Goal: Communication & Community: Participate in discussion

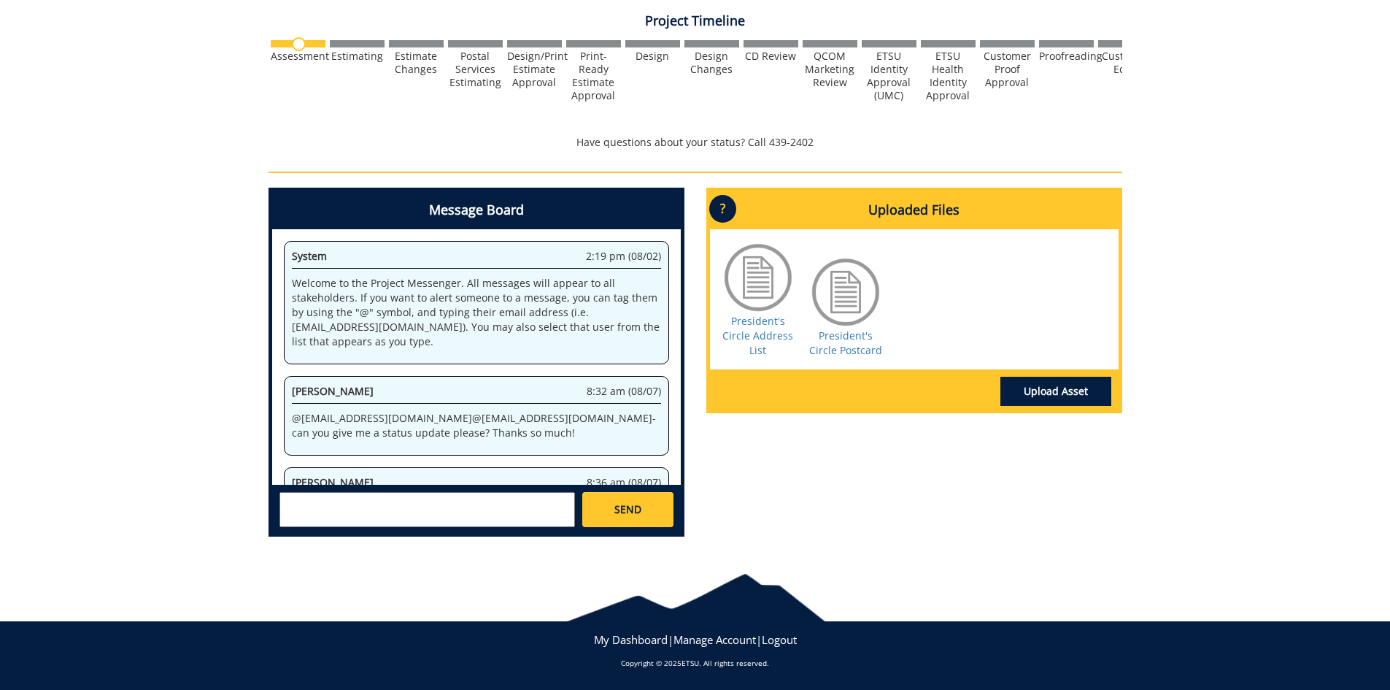
scroll to position [242418, 0]
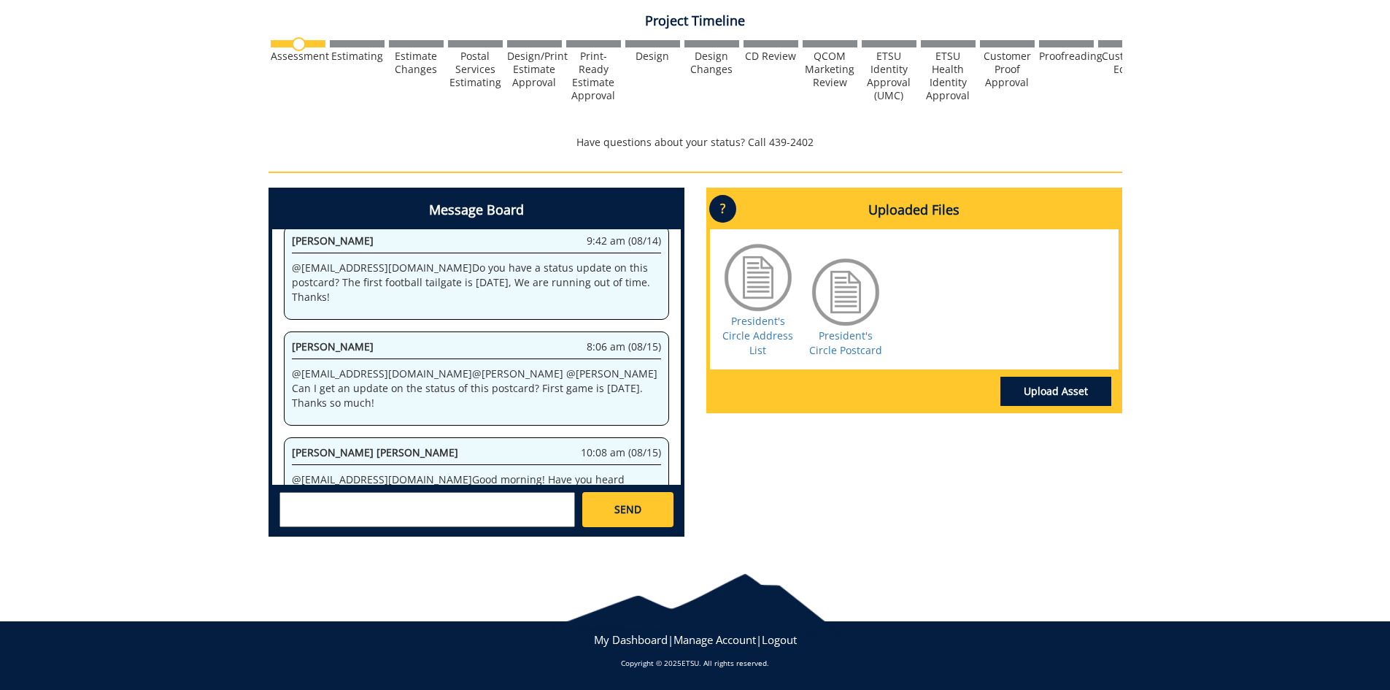
scroll to position [436, 0]
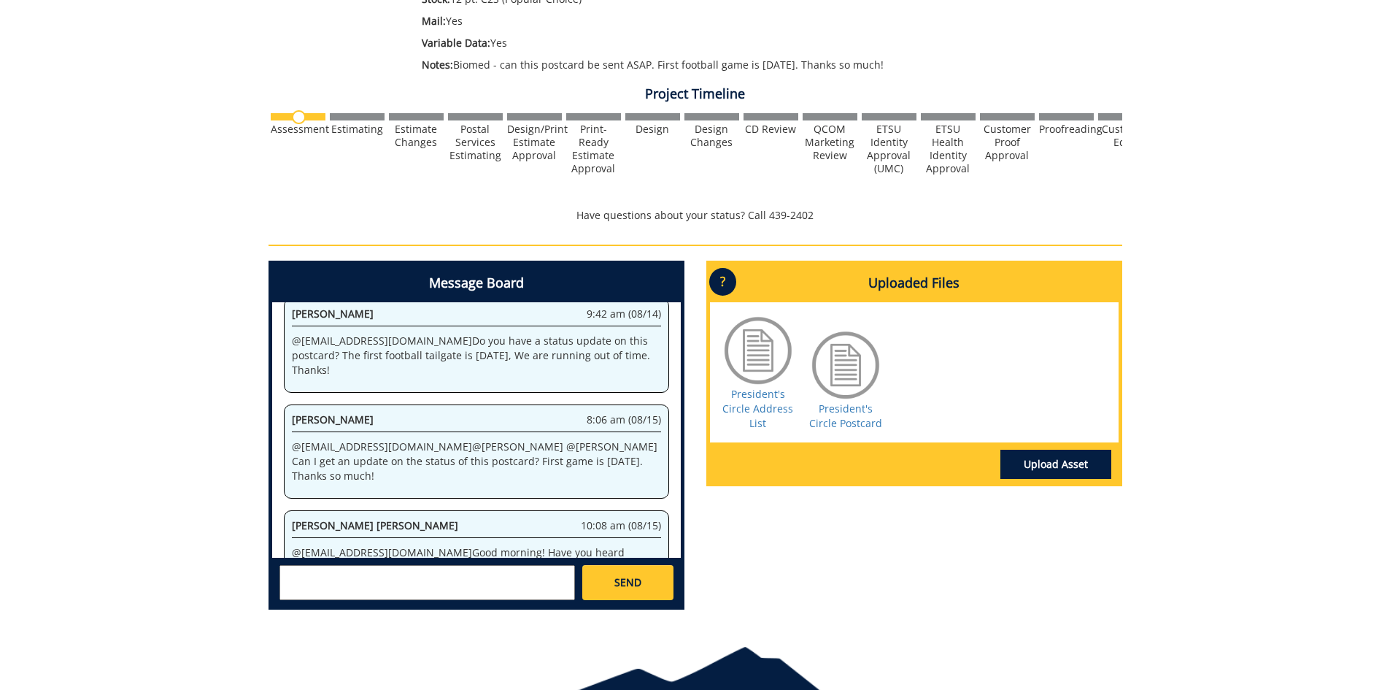
click at [357, 510] on div "Message Board System 2:19 pm (08/02) Welcome to the Project Messenger. All mess…" at bounding box center [476, 435] width 409 height 342
type textarea "@campbelltc@etsu.edu No but I have sent Karen Mann an email to check with him a…"
click at [620, 603] on div "Christopher Talbert ctalbert@stellarstudios.com Steve Schultz sschultz@stellars…" at bounding box center [476, 582] width 409 height 48
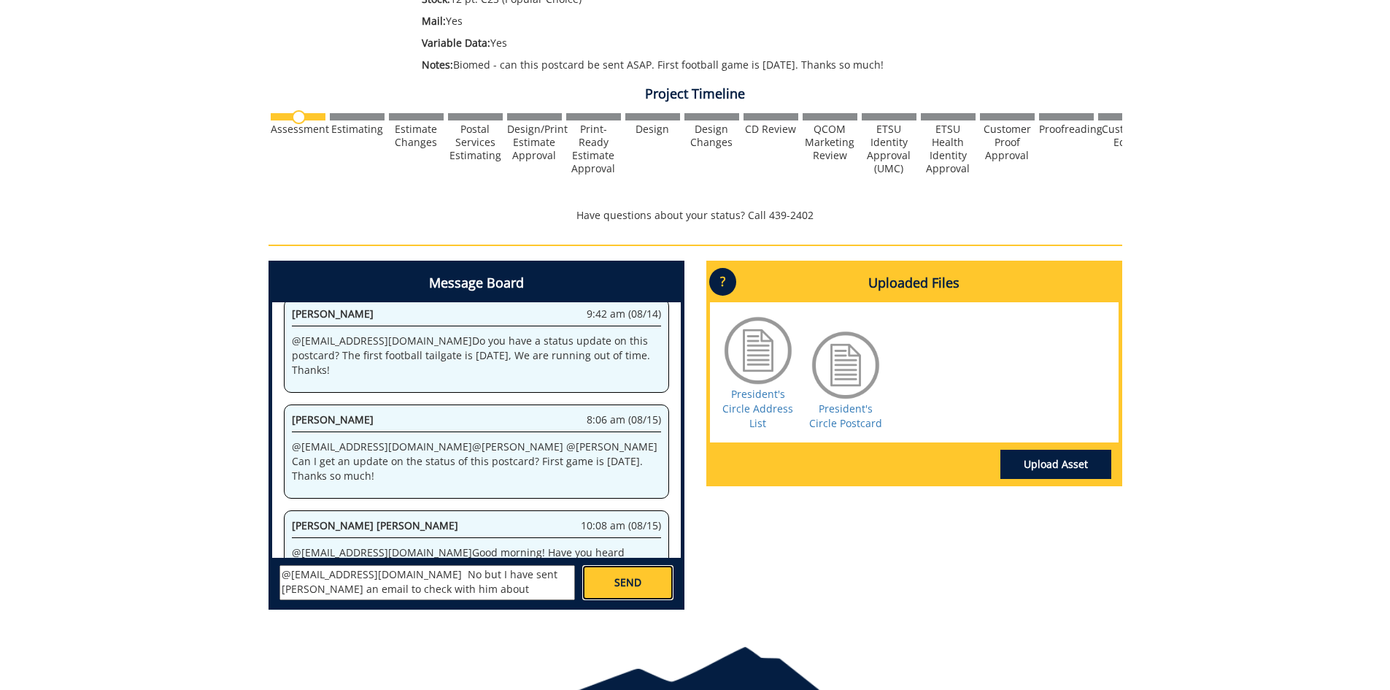
click at [633, 573] on link "SEND" at bounding box center [627, 582] width 90 height 35
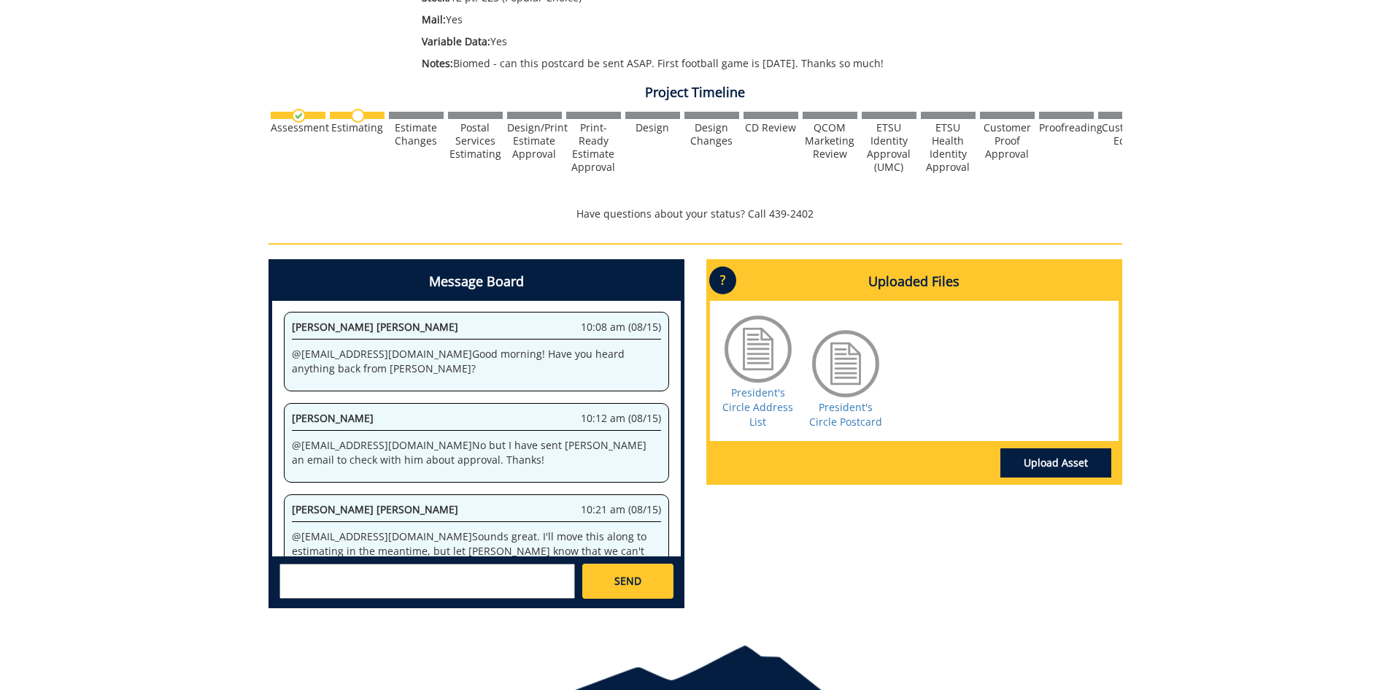
scroll to position [509, 0]
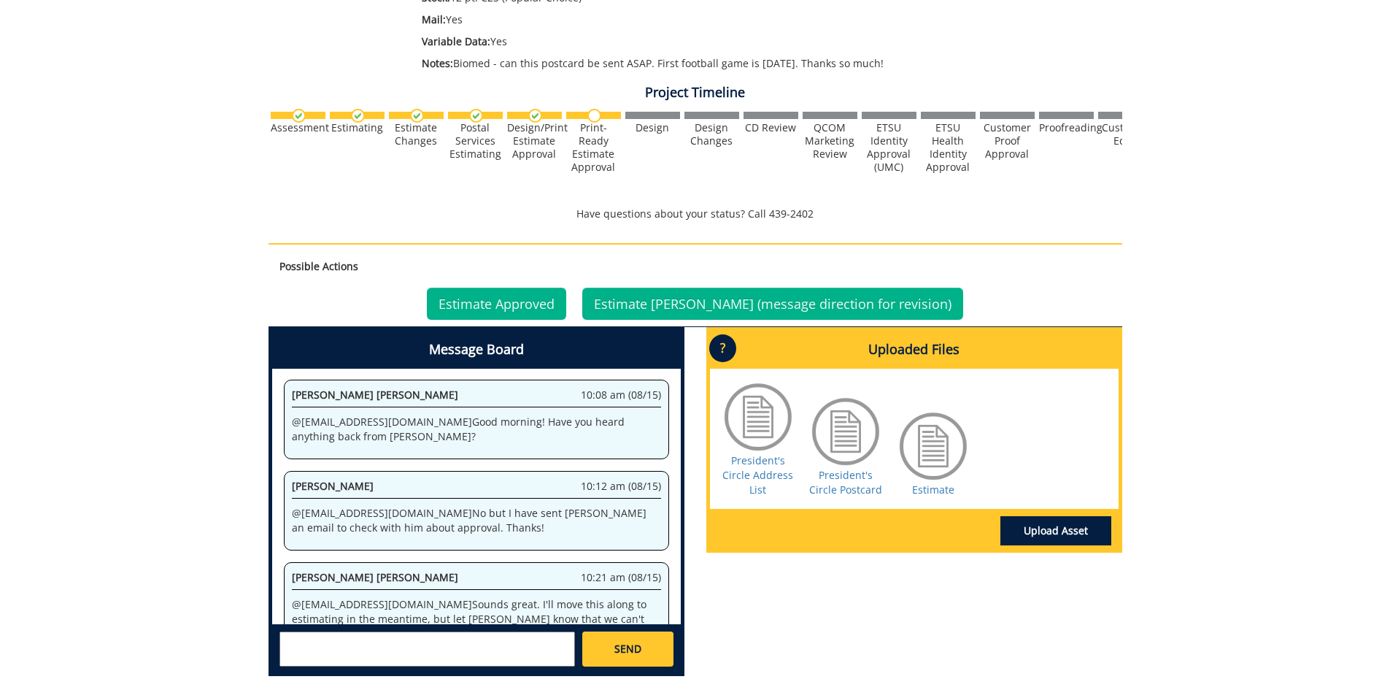
scroll to position [511, 0]
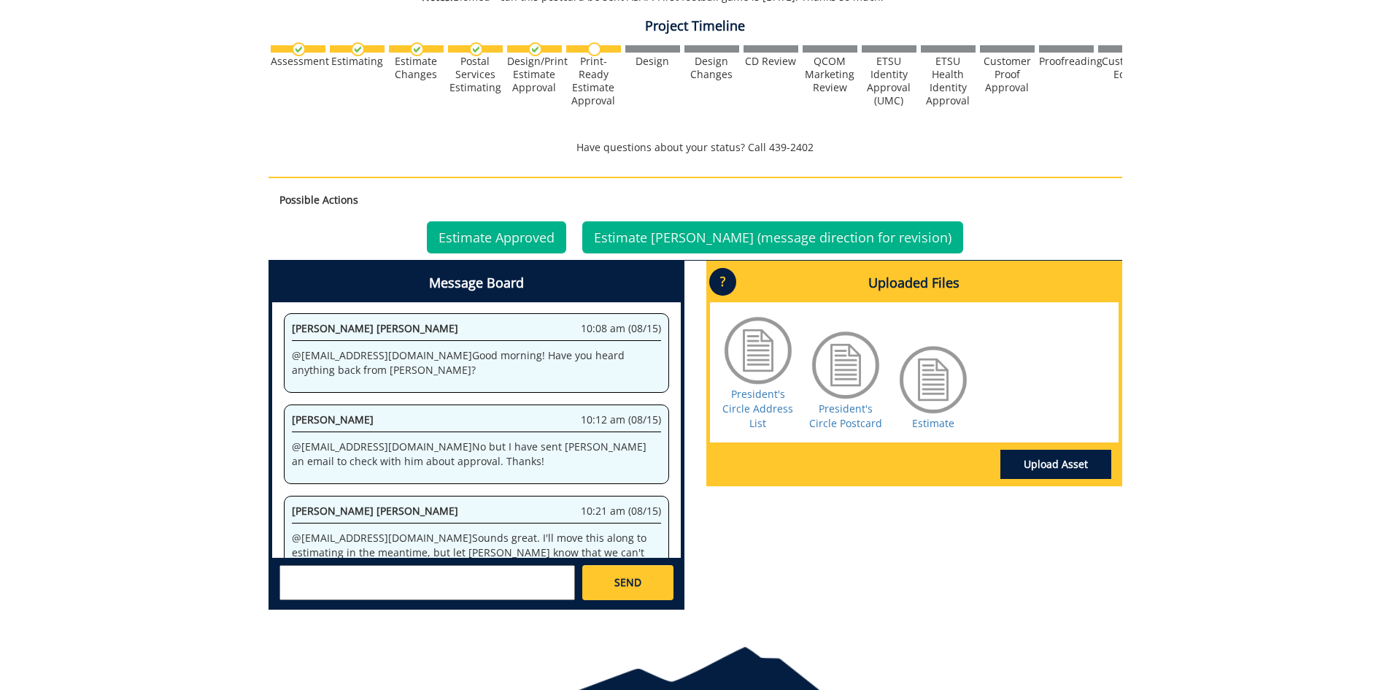
scroll to position [431, 0]
